Goal: Check status: Check status

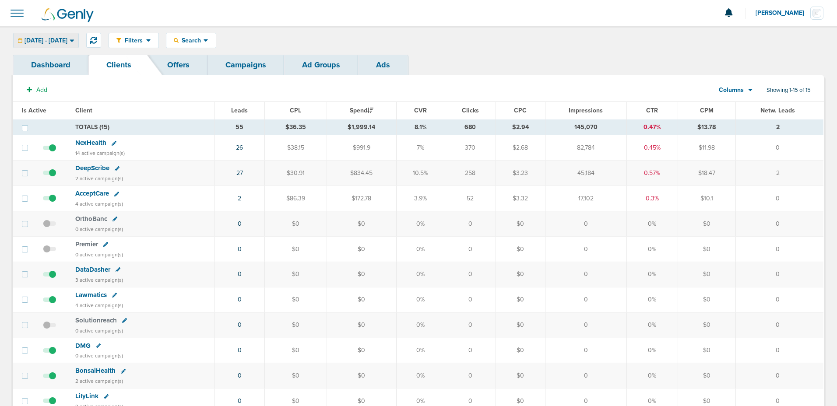
click at [78, 40] on div "[DATE] - [DATE]" at bounding box center [46, 40] width 65 height 14
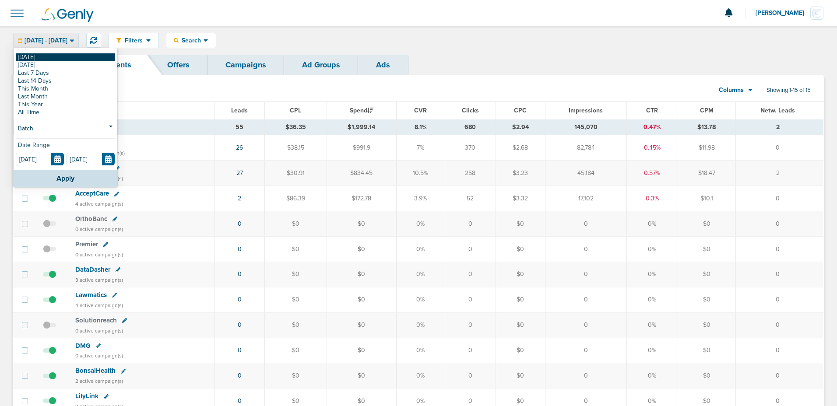
click at [63, 59] on link "[DATE]" at bounding box center [65, 57] width 99 height 8
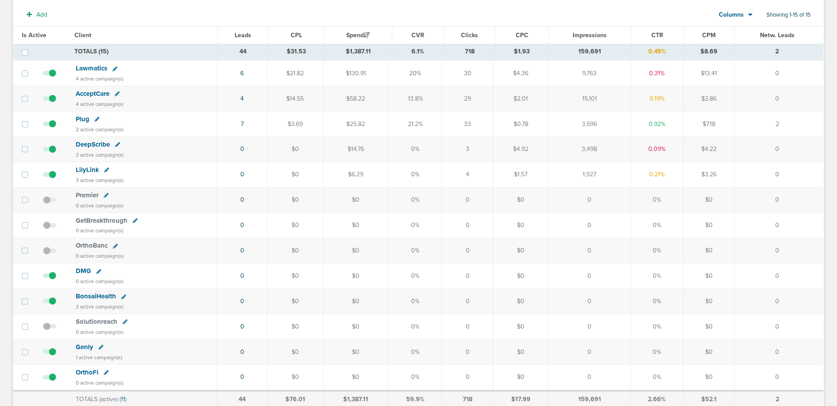
scroll to position [135, 0]
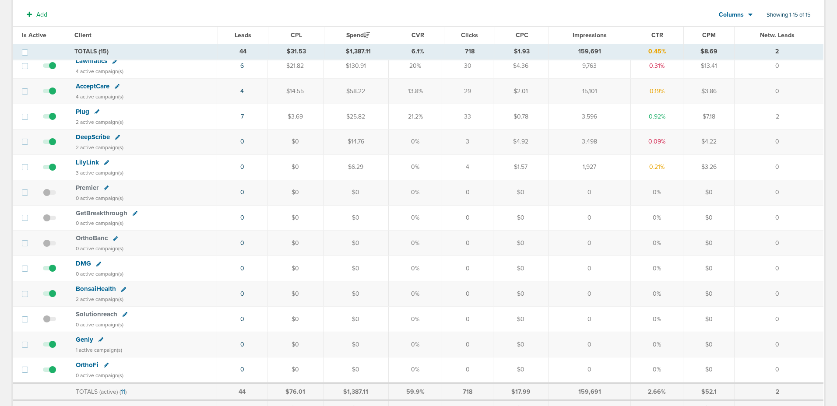
click at [78, 363] on span "OrthoFi" at bounding box center [87, 365] width 23 height 8
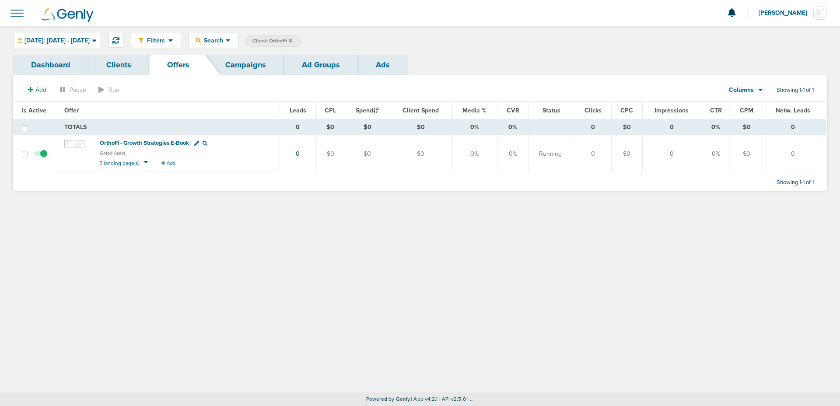
click at [17, 16] on span at bounding box center [16, 13] width 19 height 19
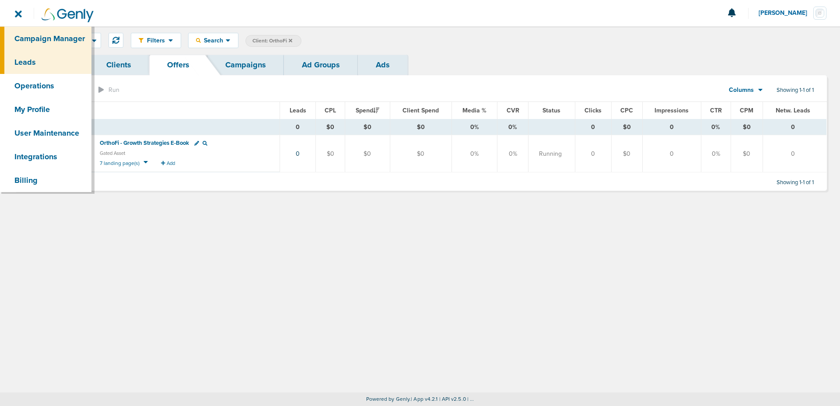
click at [32, 69] on link "Leads" at bounding box center [45, 62] width 91 height 24
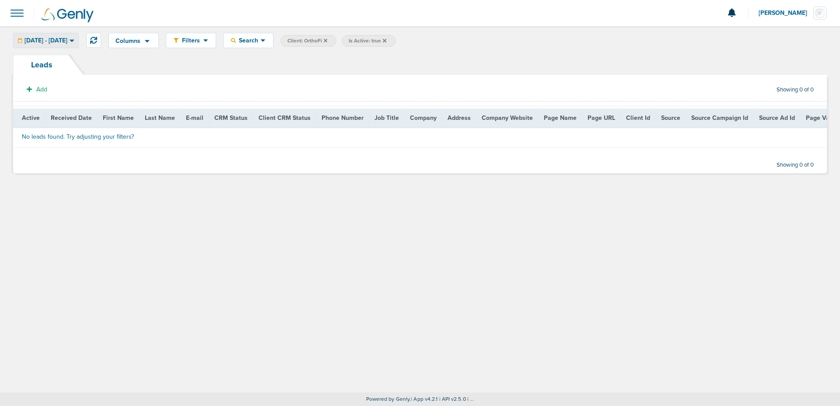
click at [78, 44] on div "[DATE] - [DATE]" at bounding box center [46, 40] width 65 height 14
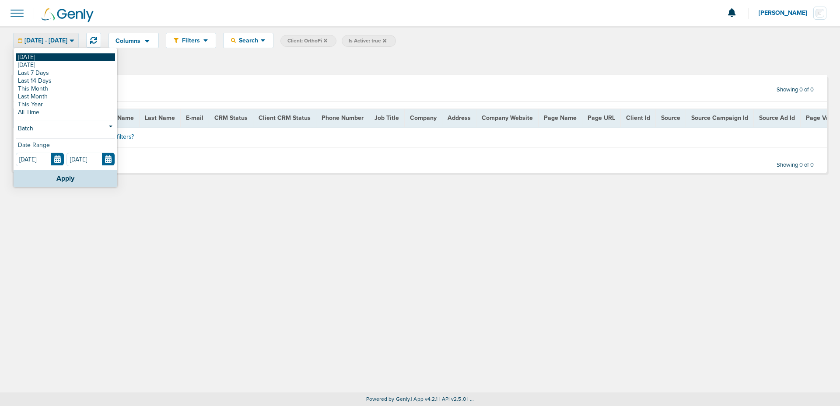
click at [92, 54] on link "[DATE]" at bounding box center [65, 57] width 99 height 8
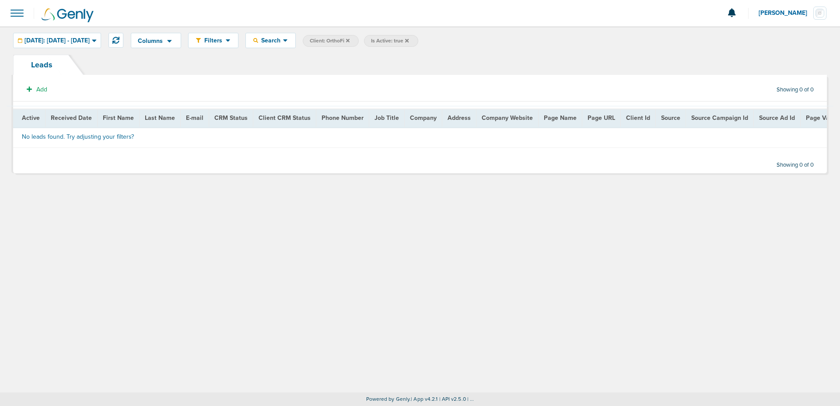
click at [409, 41] on icon at bounding box center [407, 41] width 4 height 4
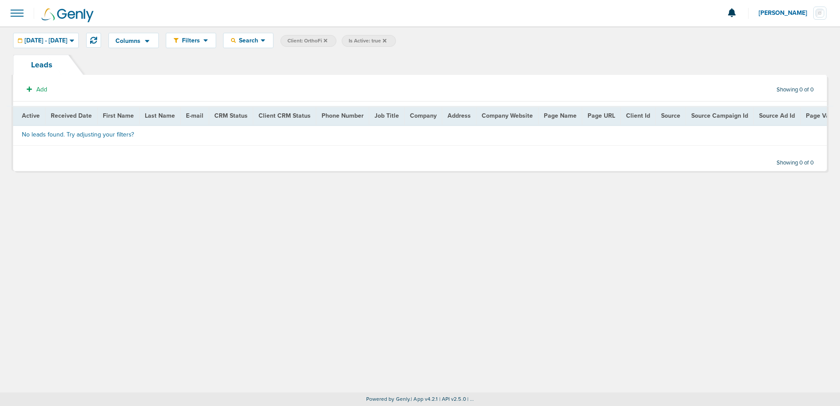
click at [386, 39] on icon at bounding box center [385, 40] width 4 height 5
click at [78, 34] on div "[DATE] - [DATE]" at bounding box center [46, 40] width 65 height 14
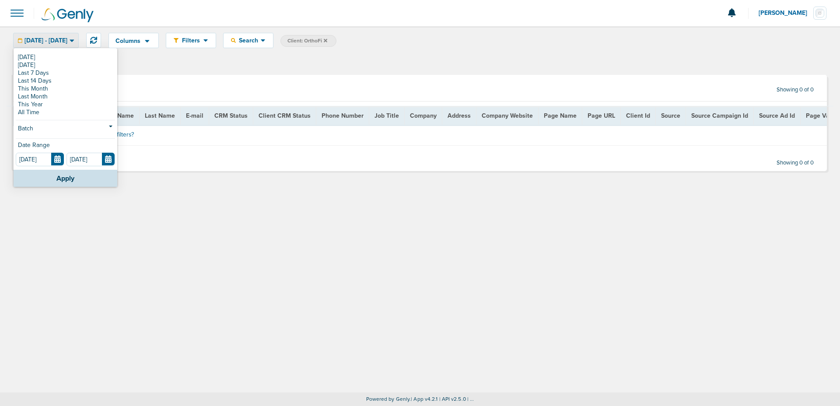
click at [77, 50] on div "[DATE] [DATE] Last 7 Days Last 14 Days This Month Last Month This Year All Time…" at bounding box center [66, 109] width 104 height 121
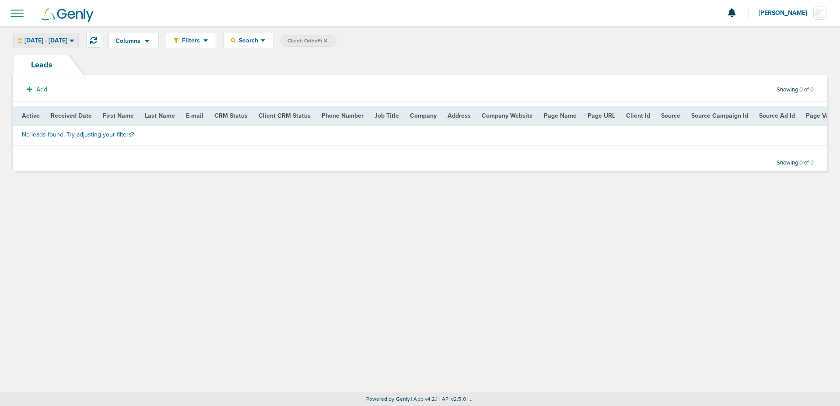
click at [67, 41] on span "[DATE] - [DATE]" at bounding box center [46, 41] width 43 height 6
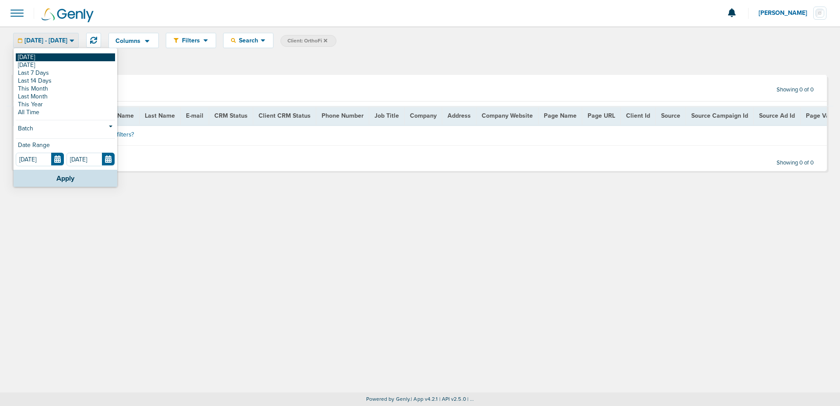
click at [74, 55] on link "[DATE]" at bounding box center [65, 57] width 99 height 8
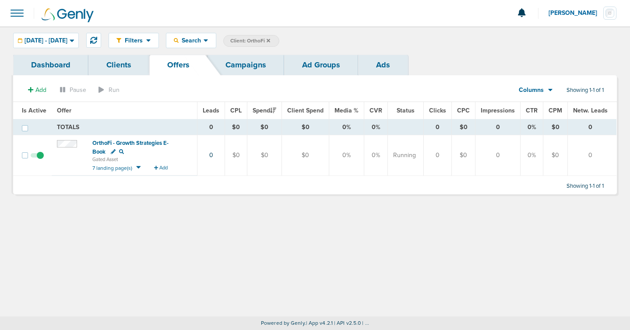
click at [394, 24] on div at bounding box center [315, 13] width 630 height 26
click at [63, 65] on link "Dashboard" at bounding box center [50, 65] width 75 height 21
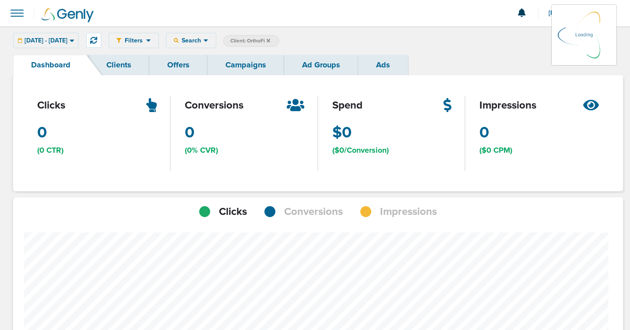
click at [129, 63] on link "Clients" at bounding box center [118, 65] width 61 height 21
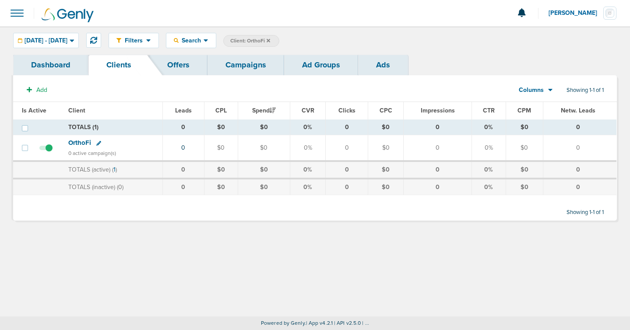
click at [67, 64] on link "Dashboard" at bounding box center [50, 65] width 75 height 21
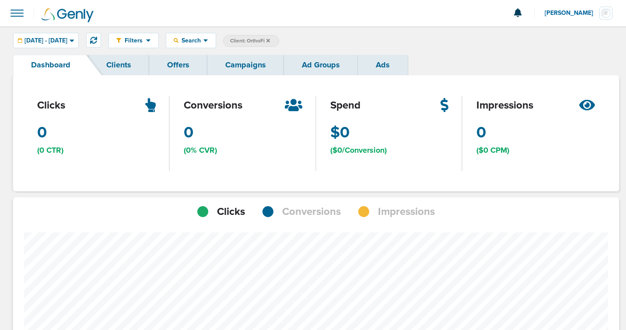
scroll to position [618, 600]
click at [114, 65] on link "Clients" at bounding box center [118, 65] width 61 height 21
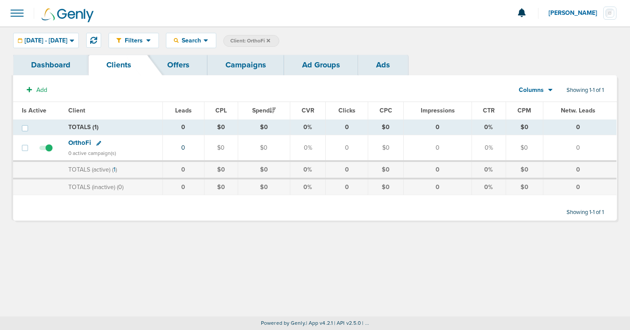
click at [63, 67] on link "Dashboard" at bounding box center [50, 65] width 75 height 21
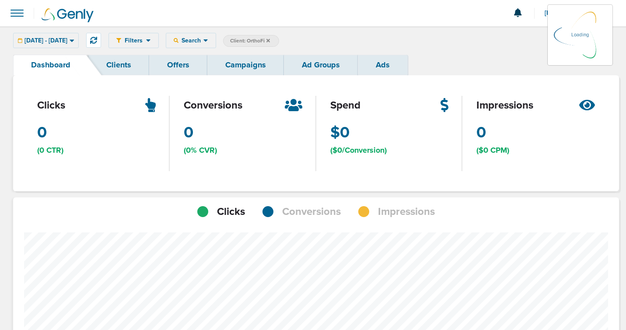
scroll to position [618, 600]
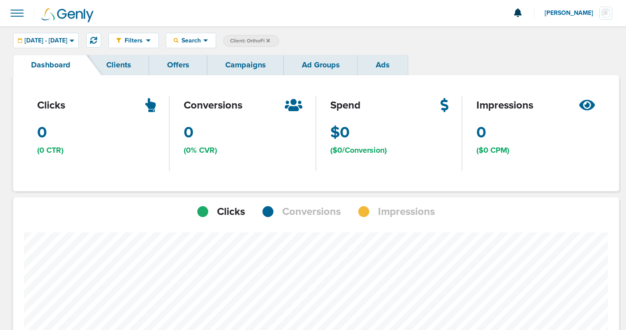
click at [142, 60] on link "Clients" at bounding box center [118, 65] width 61 height 21
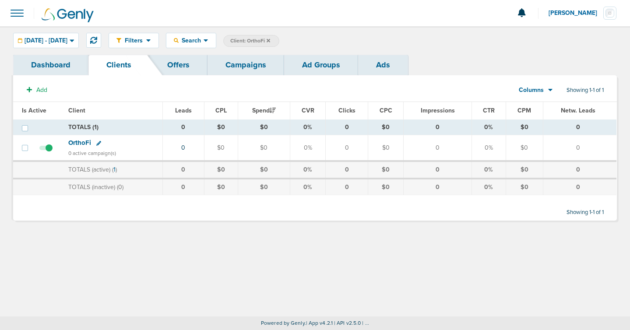
click at [270, 40] on icon at bounding box center [269, 41] width 4 height 4
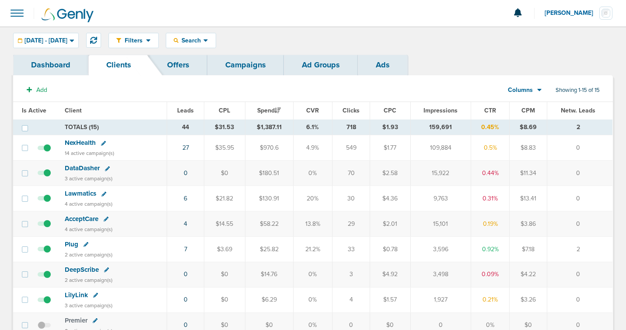
click at [90, 218] on span "AcceptCare" at bounding box center [82, 219] width 34 height 8
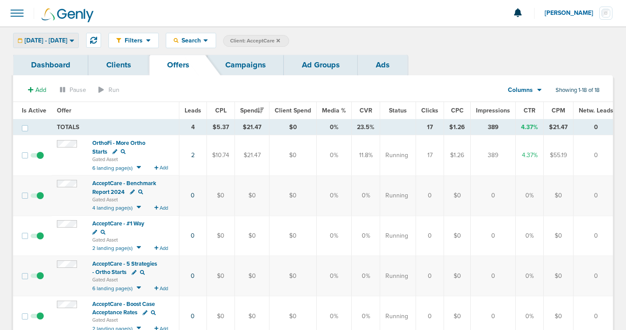
click at [55, 41] on span "[DATE] - [DATE]" at bounding box center [46, 41] width 43 height 6
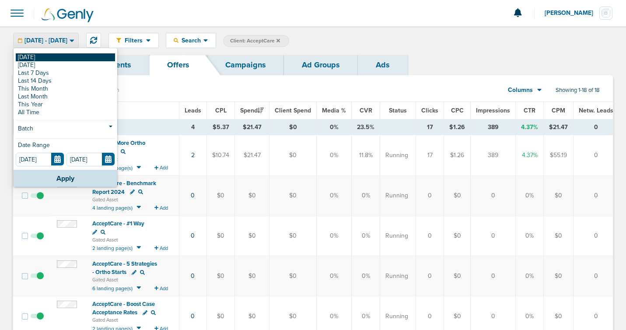
click at [51, 56] on link "[DATE]" at bounding box center [65, 57] width 99 height 8
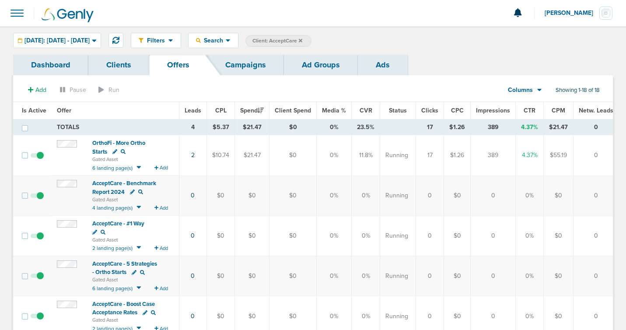
click at [22, 14] on span at bounding box center [16, 13] width 19 height 19
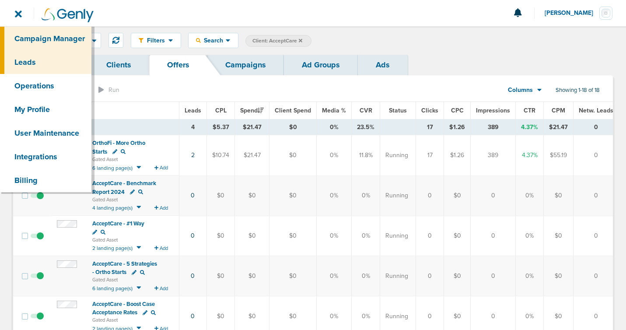
click at [23, 53] on link "Leads" at bounding box center [45, 62] width 91 height 24
